Goal: Check status

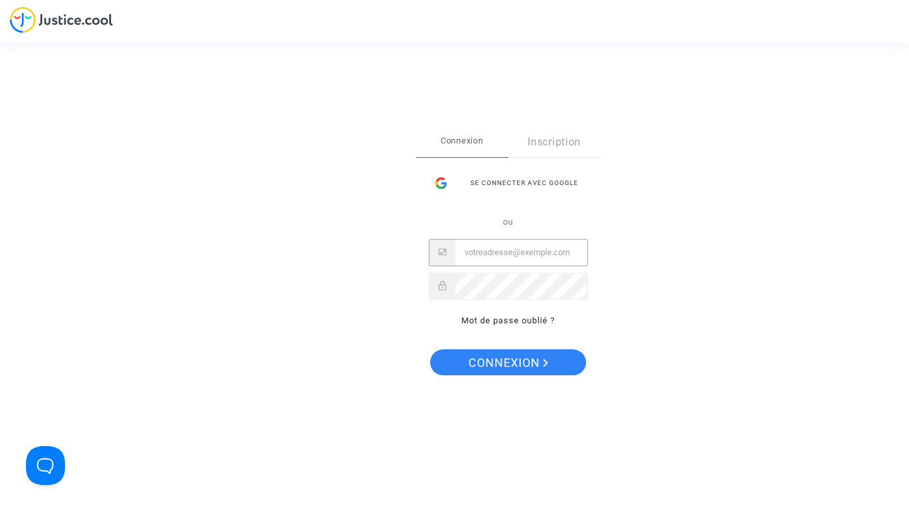
type input "[EMAIL_ADDRESS][DOMAIN_NAME]"
click at [507, 363] on button "Connexion" at bounding box center [508, 363] width 156 height 26
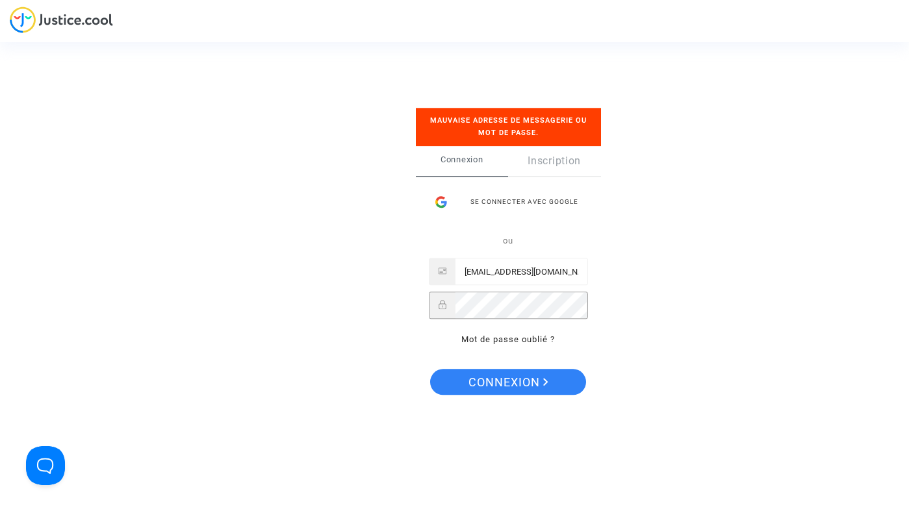
click at [507, 381] on button "Connexion" at bounding box center [508, 382] width 156 height 26
drag, startPoint x: 445, startPoint y: 327, endPoint x: 347, endPoint y: 427, distance: 140.1
click at [347, 427] on div "Se connecter Mauvaise adresse de messagerie ou mot de passe. Connexion Inscript…" at bounding box center [454, 255] width 909 height 511
click at [340, 417] on div "Se connecter Mauvaise adresse de messagerie ou mot de passe. Connexion Inscript…" at bounding box center [454, 255] width 909 height 511
click at [503, 376] on span "Connexion" at bounding box center [509, 382] width 80 height 27
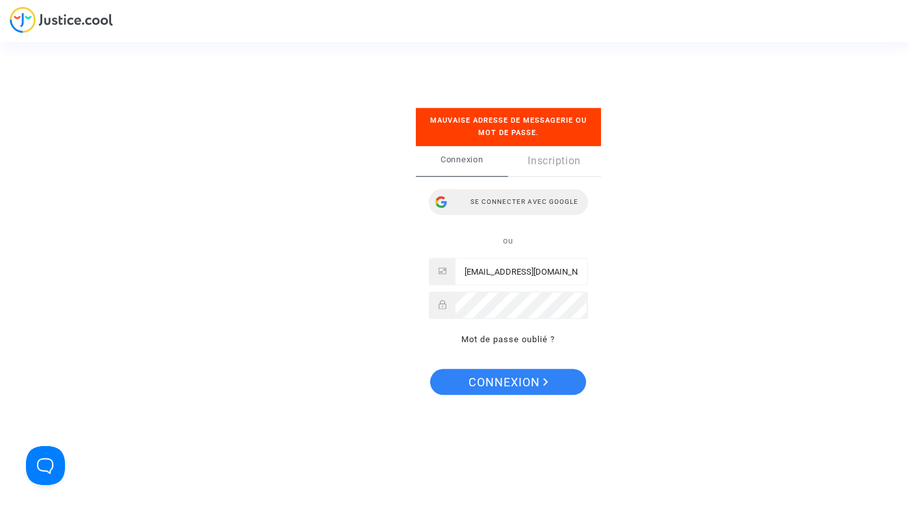
click at [539, 199] on div "Se connecter avec Google" at bounding box center [508, 202] width 159 height 26
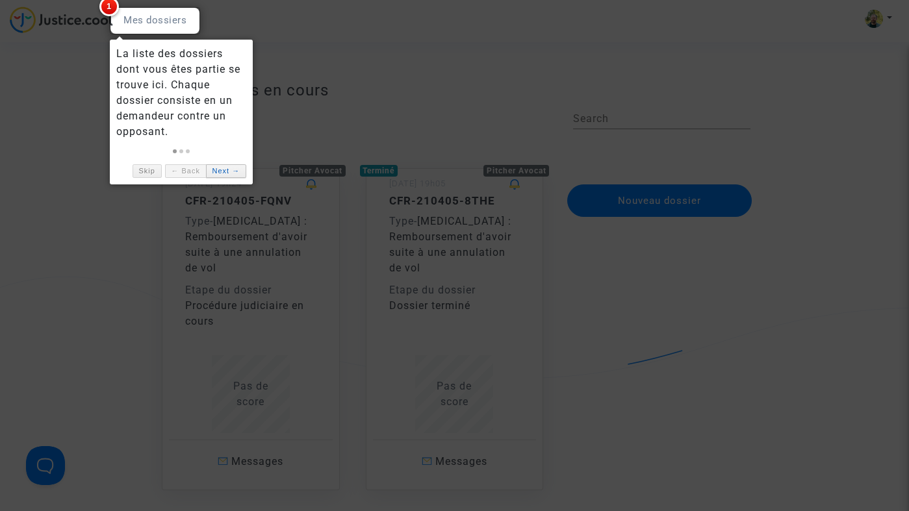
click at [238, 172] on link "Next →" at bounding box center [226, 171] width 40 height 14
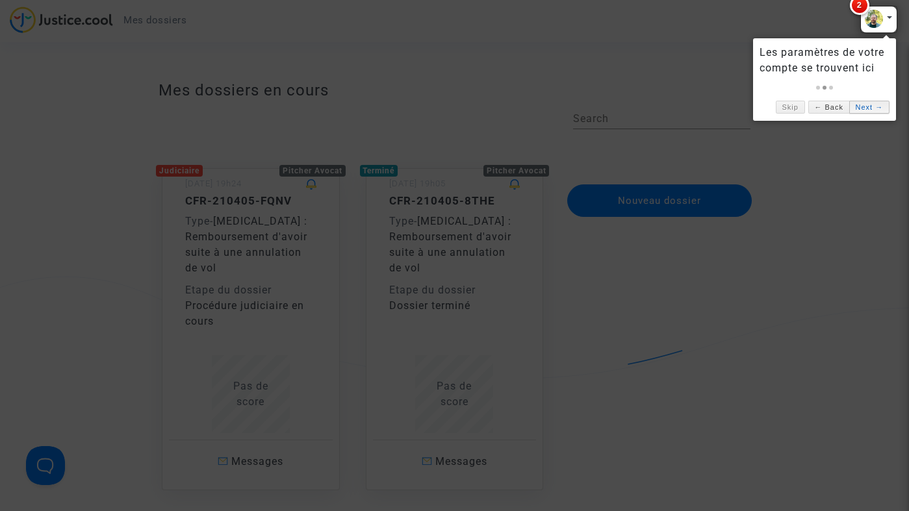
click at [867, 105] on link "Next →" at bounding box center [869, 108] width 40 height 14
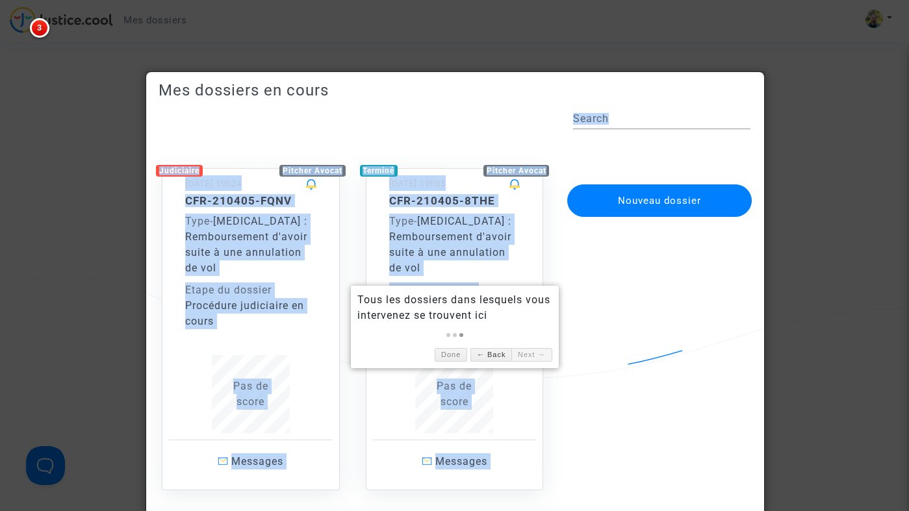
drag, startPoint x: 296, startPoint y: 115, endPoint x: 299, endPoint y: 58, distance: 56.6
click at [299, 58] on div at bounding box center [454, 255] width 909 height 511
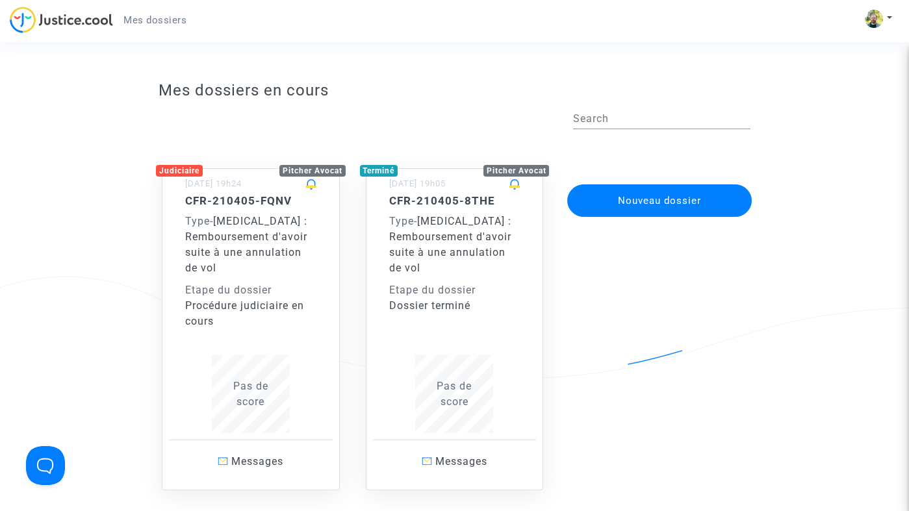
click at [489, 229] on span "[MEDICAL_DATA] : Remboursement d'avoir suite à une annulation de vol" at bounding box center [450, 244] width 122 height 59
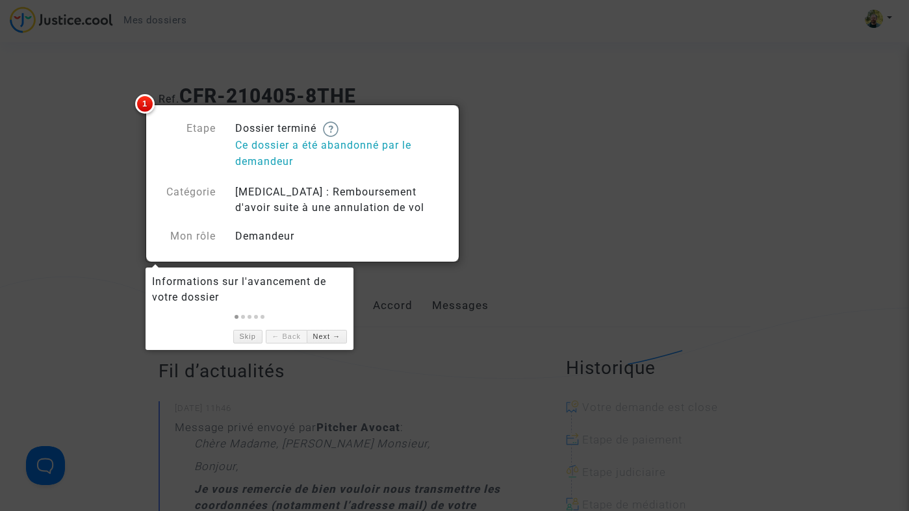
click at [418, 333] on div at bounding box center [454, 255] width 909 height 511
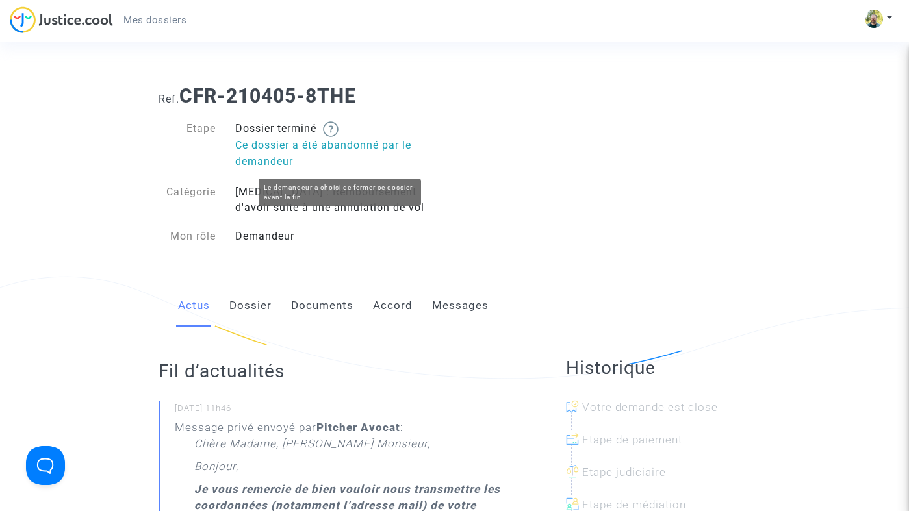
click at [270, 146] on p "Ce dossier a été abandonné par le demandeur" at bounding box center [340, 153] width 210 height 32
click at [86, 23] on img at bounding box center [61, 19] width 103 height 27
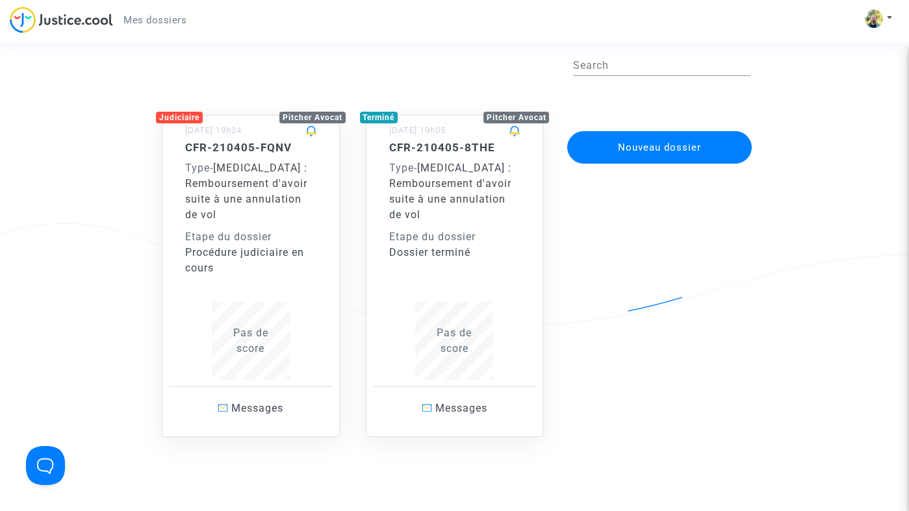
scroll to position [54, 0]
click at [262, 207] on div "Type - Covid - 19 : Remboursement d'avoir suite à une annulation de vol" at bounding box center [250, 191] width 131 height 62
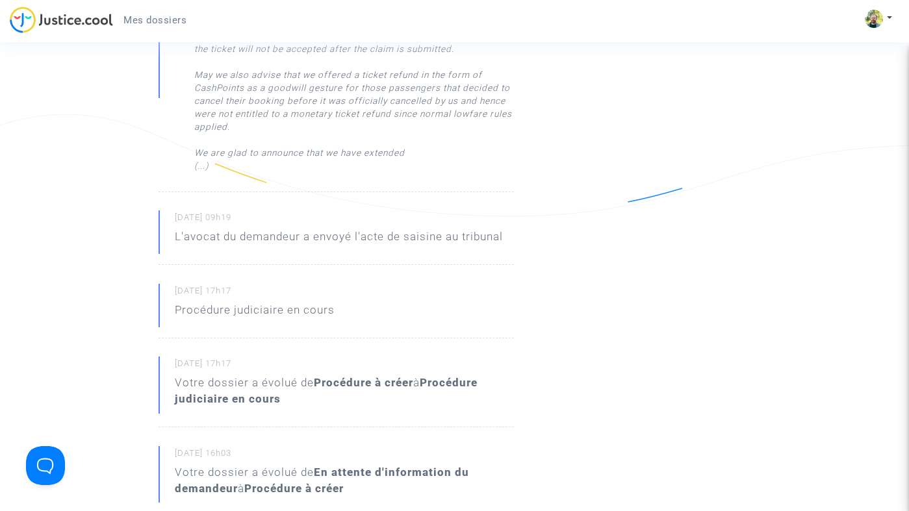
scroll to position [953, 0]
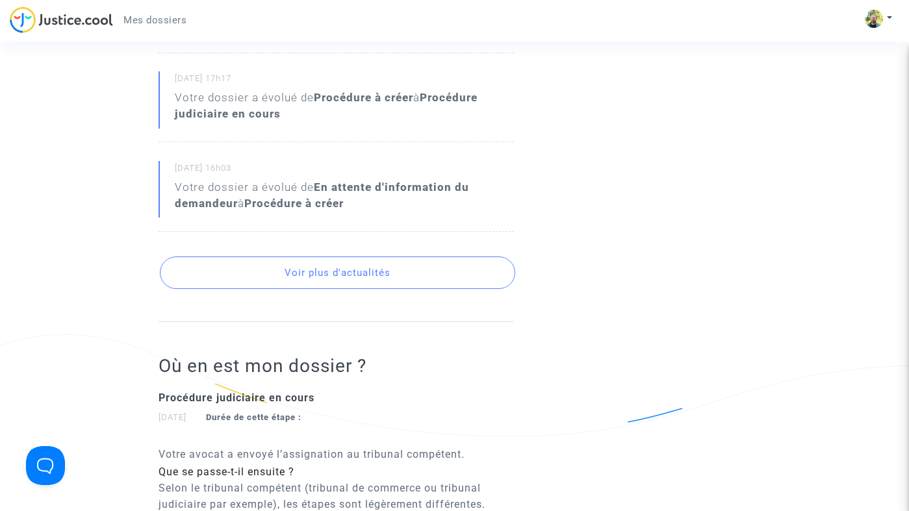
click at [418, 266] on button "Voir plus d'actualités" at bounding box center [337, 273] width 355 height 32
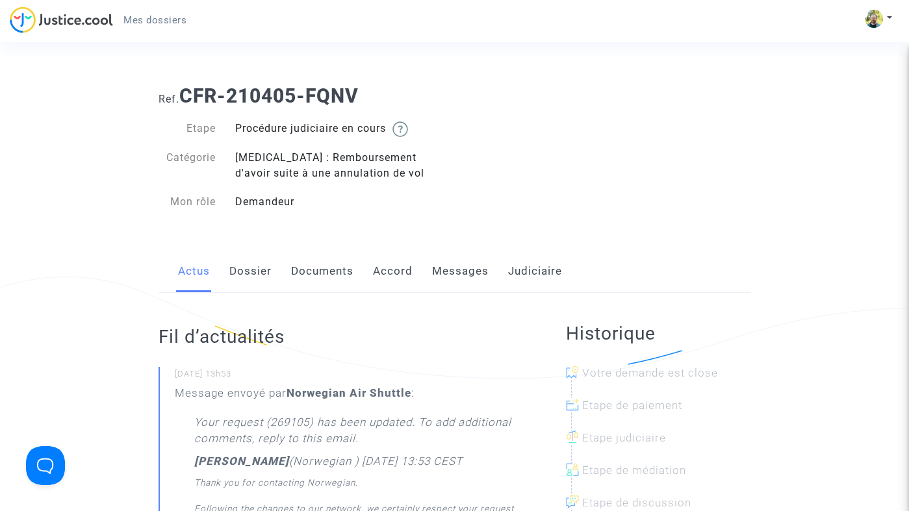
scroll to position [0, 0]
click at [381, 270] on link "Accord" at bounding box center [393, 271] width 40 height 43
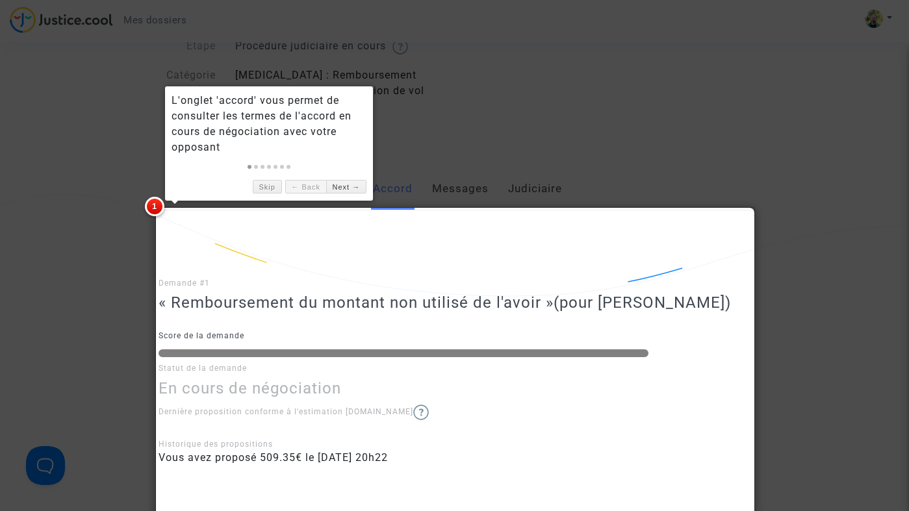
scroll to position [82, 0]
click at [350, 190] on link "Next →" at bounding box center [346, 188] width 40 height 14
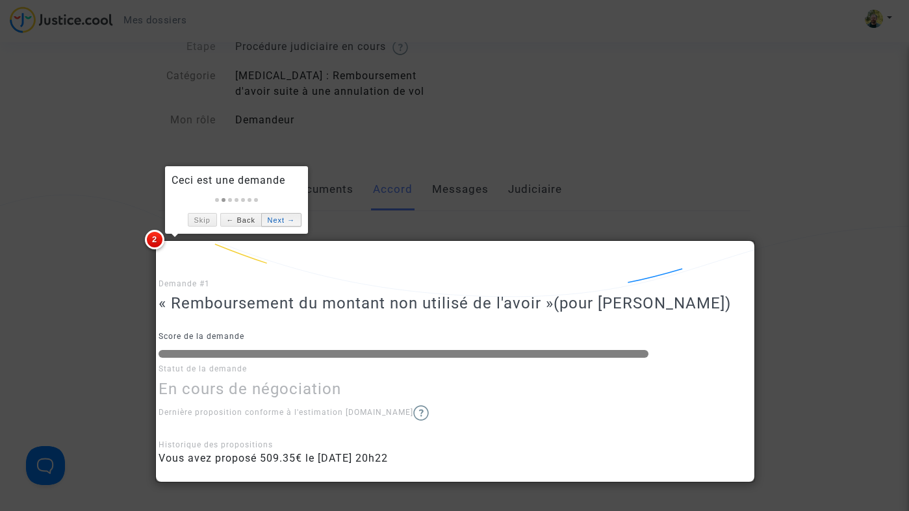
click at [288, 222] on link "Next →" at bounding box center [281, 220] width 40 height 14
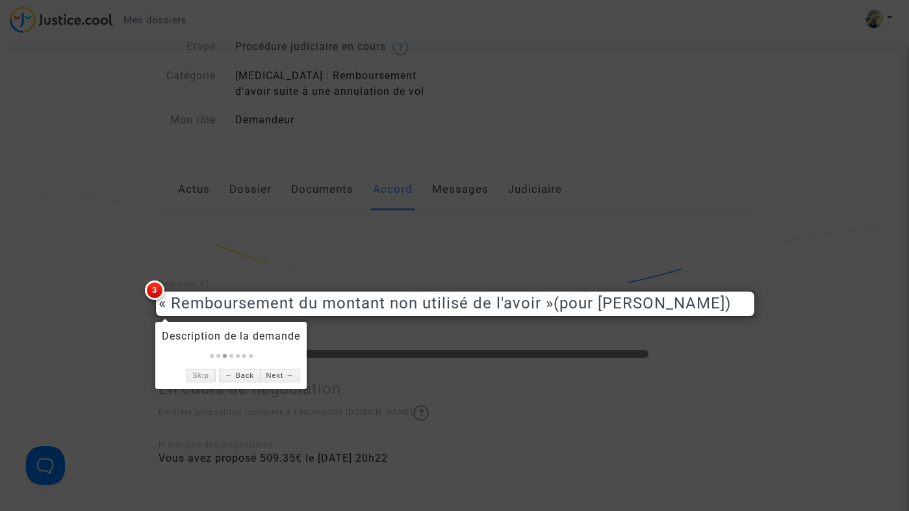
click at [194, 262] on div at bounding box center [454, 255] width 909 height 511
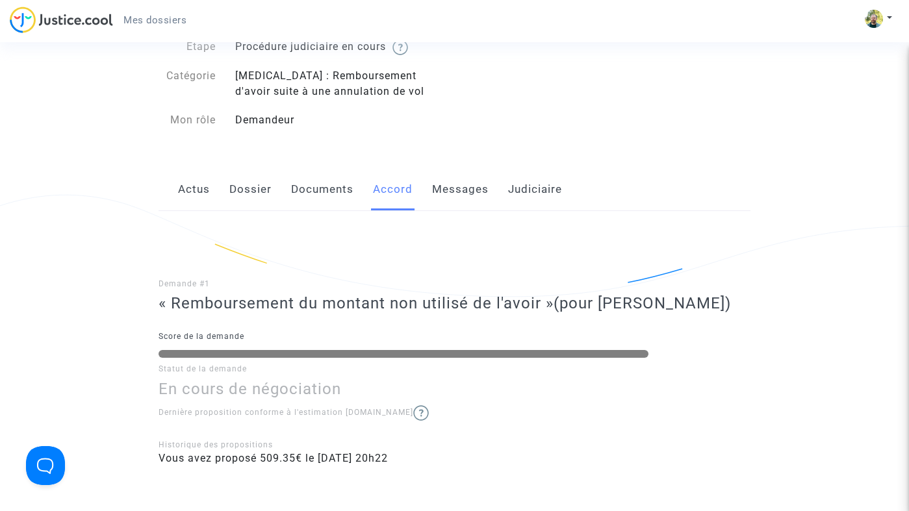
click at [466, 186] on link "Messages" at bounding box center [460, 189] width 57 height 43
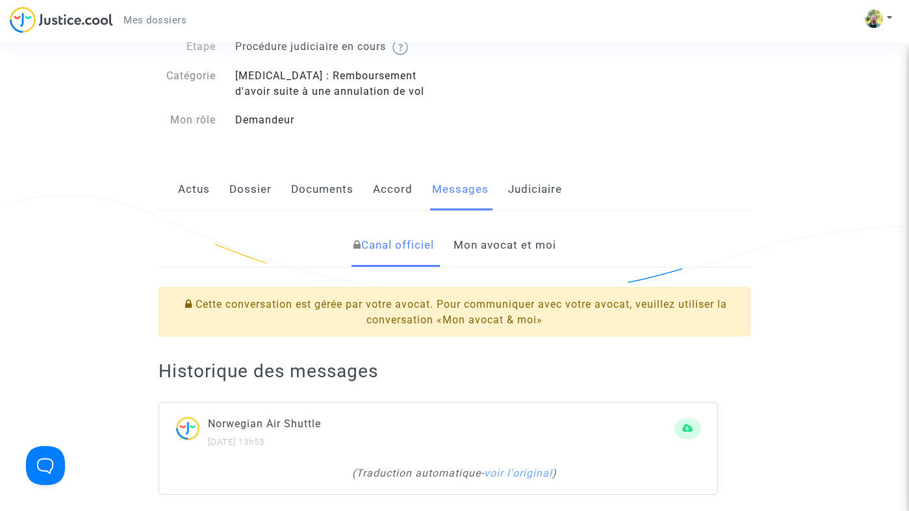
scroll to position [125, 0]
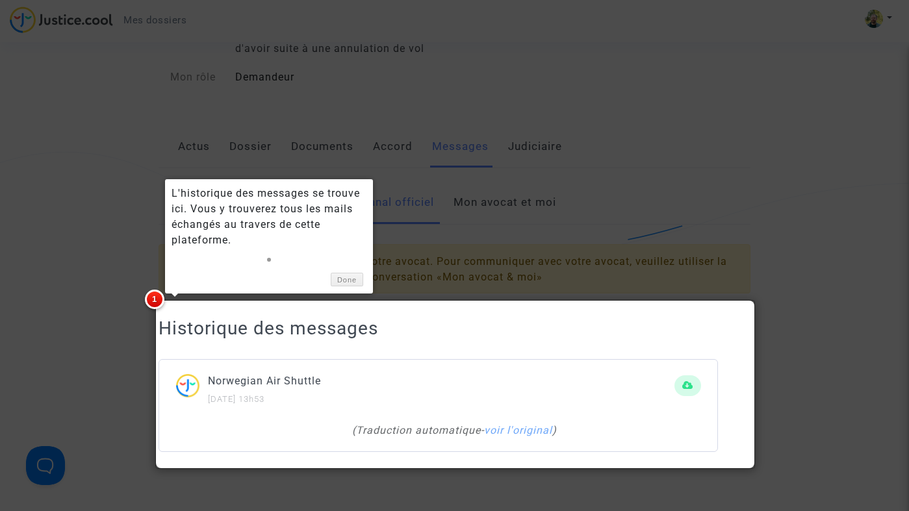
click at [526, 186] on div at bounding box center [454, 255] width 909 height 511
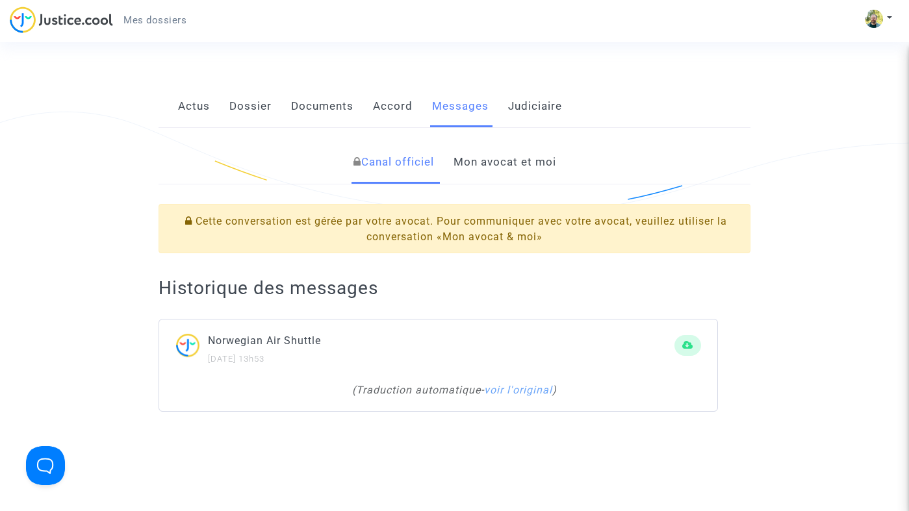
scroll to position [164, 0]
click at [472, 157] on link "Mon avocat et moi" at bounding box center [505, 163] width 103 height 43
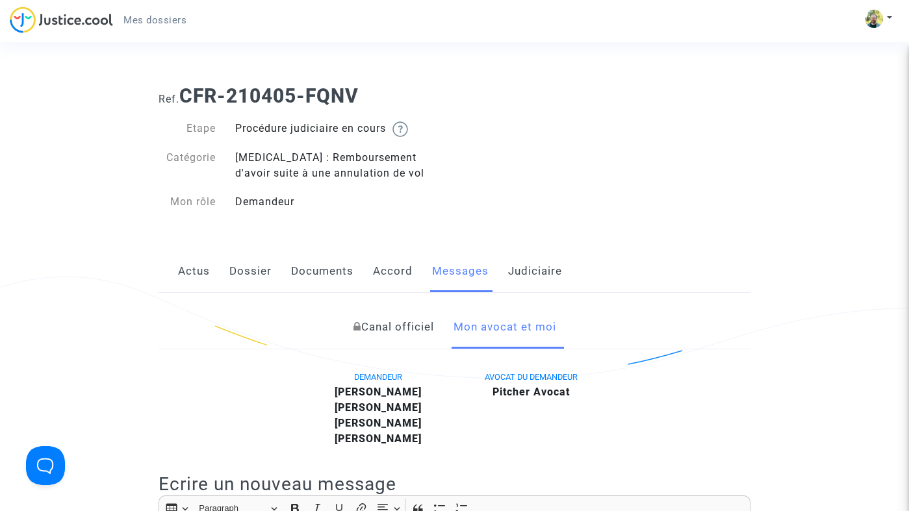
click at [421, 133] on div "Procédure judiciaire en cours" at bounding box center [339, 129] width 229 height 16
click at [404, 126] on img at bounding box center [400, 130] width 16 height 16
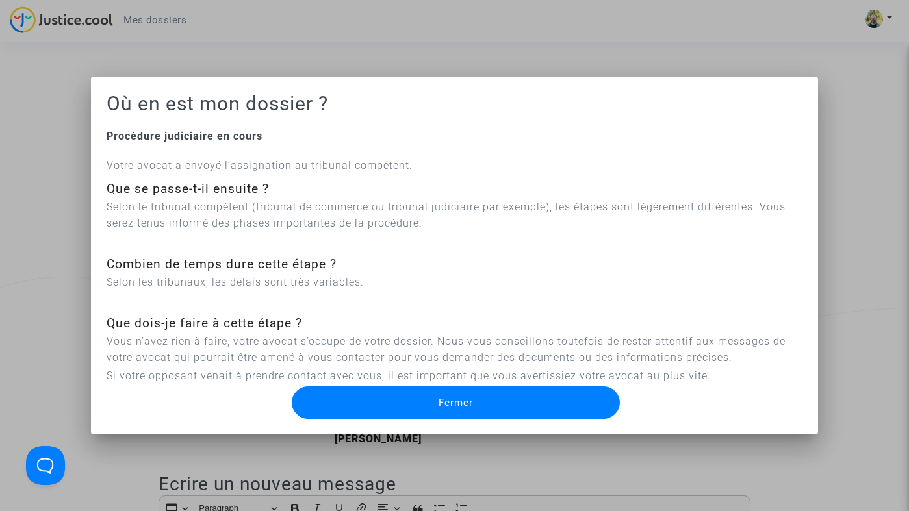
drag, startPoint x: 427, startPoint y: 361, endPoint x: 427, endPoint y: 352, distance: 8.4
click at [427, 353] on p "Vous n’avez rien à faire, votre avocat s’occupe de votre dossier. Nous vous con…" at bounding box center [455, 349] width 696 height 32
click at [410, 403] on button "Fermer" at bounding box center [456, 403] width 329 height 32
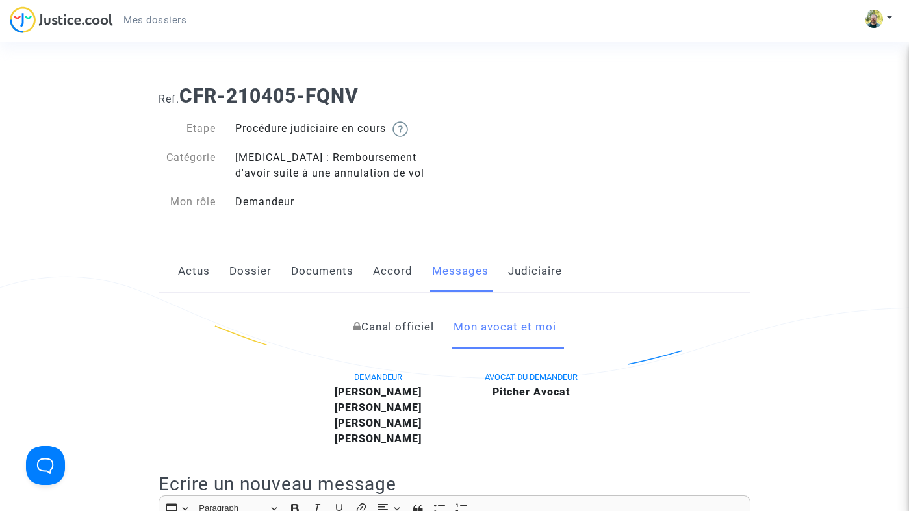
click at [144, 14] on span "Mes dossiers" at bounding box center [154, 20] width 63 height 12
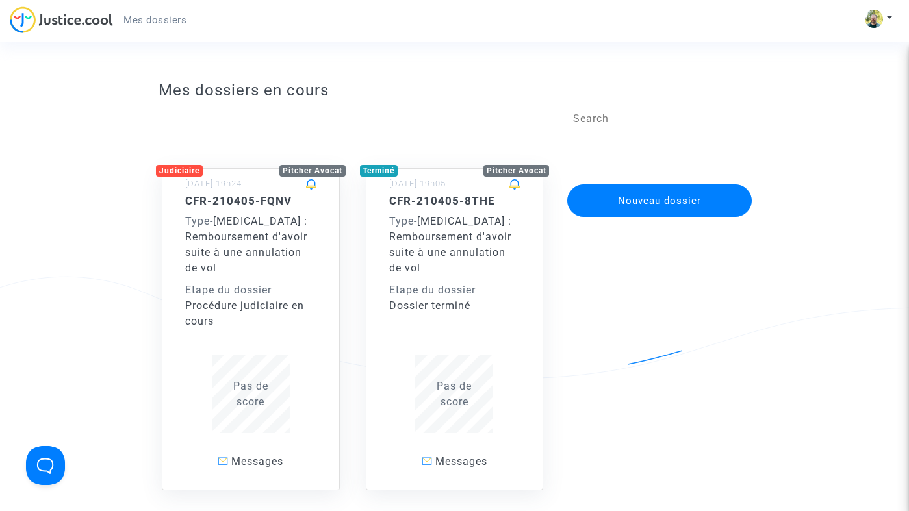
scroll to position [5, 0]
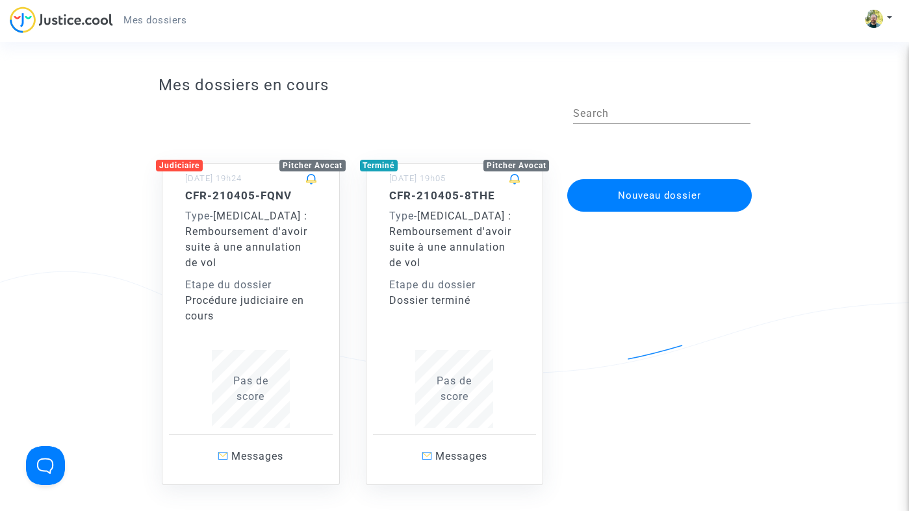
click at [77, 23] on img at bounding box center [61, 19] width 103 height 27
